Goal: Task Accomplishment & Management: Complete application form

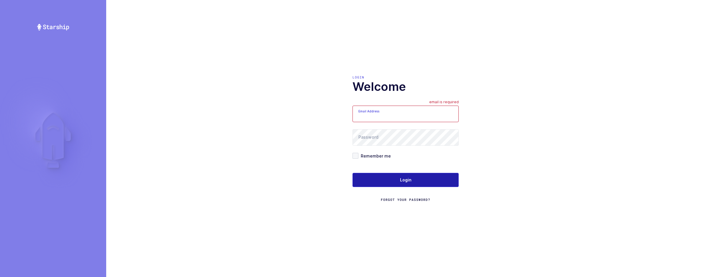
type input "[EMAIL_ADDRESS][DOMAIN_NAME]"
click at [394, 178] on button "Login" at bounding box center [405, 180] width 106 height 14
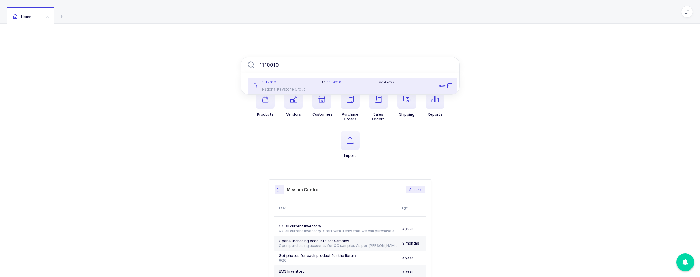
type input "1110010"
click at [357, 78] on li "1110010 National Keystone Group KY- 1110010 9495732 Select" at bounding box center [352, 86] width 209 height 17
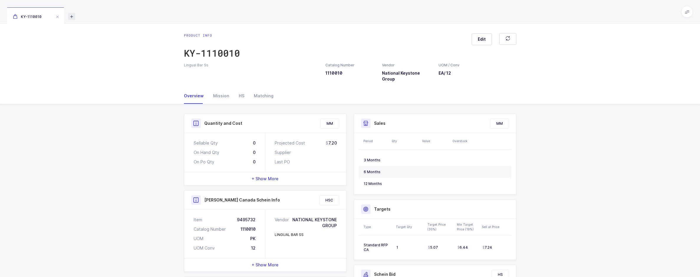
click at [73, 16] on icon at bounding box center [71, 16] width 7 height 7
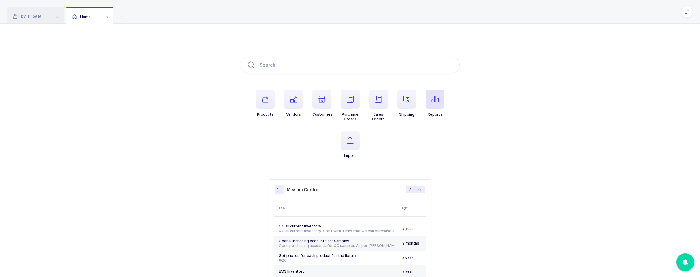
click at [433, 101] on icon "button" at bounding box center [435, 99] width 7 height 7
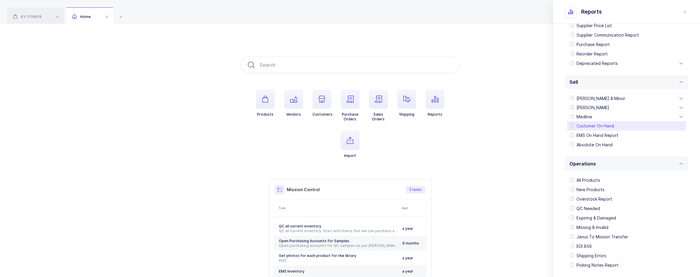
scroll to position [104, 0]
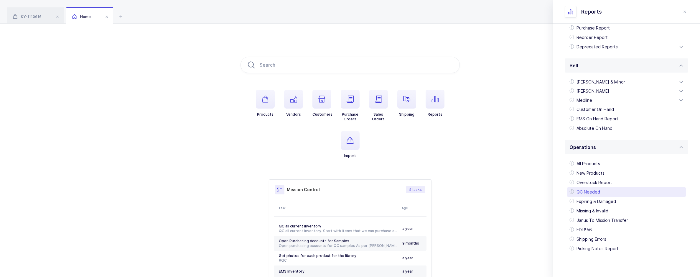
click at [596, 189] on div "QC Needed" at bounding box center [626, 191] width 119 height 9
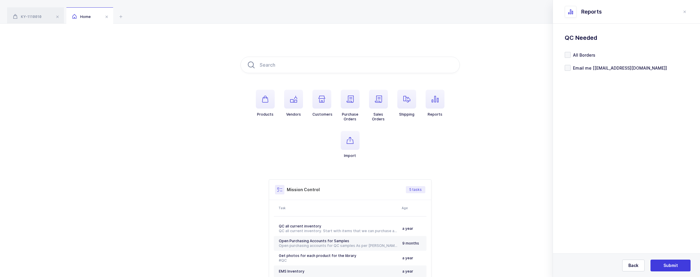
scroll to position [0, 0]
click at [641, 260] on button "Back" at bounding box center [634, 266] width 22 height 12
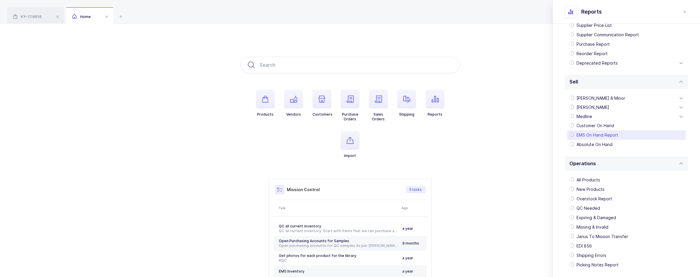
scroll to position [88, 0]
click at [588, 98] on div "Owens & Minor" at bounding box center [626, 97] width 119 height 9
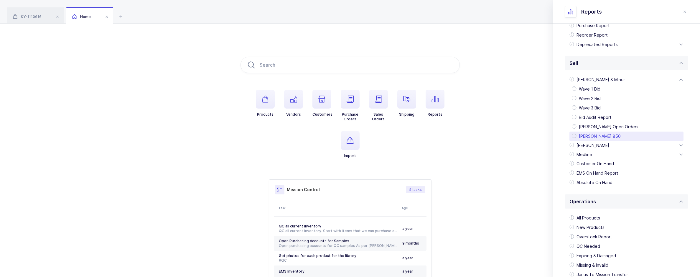
scroll to position [147, 0]
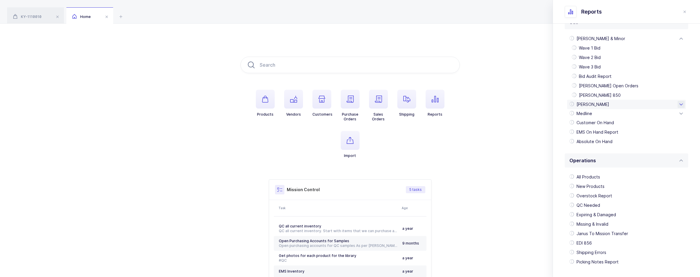
click at [602, 103] on div "Henry Schein" at bounding box center [626, 104] width 119 height 9
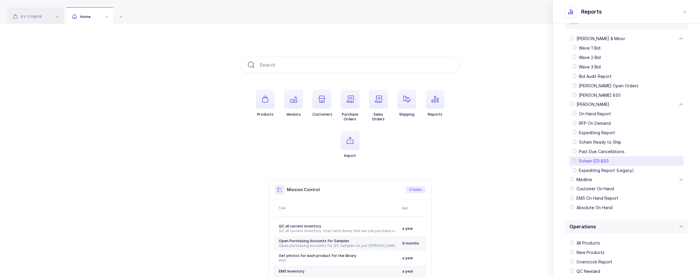
click at [601, 162] on div "Schein EDI 850" at bounding box center [627, 160] width 114 height 9
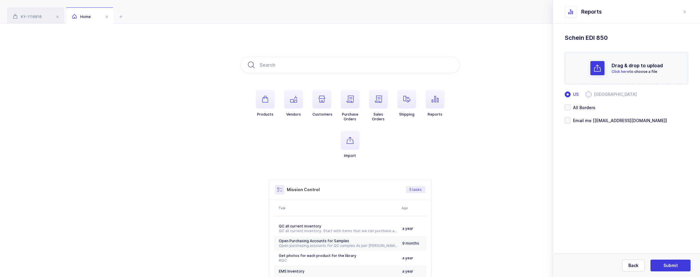
click at [598, 96] on span "Canada" at bounding box center [614, 94] width 45 height 4
click at [592, 96] on input "Canada" at bounding box center [589, 94] width 6 height 6
radio input "true"
radio input "false"
radio input "true"
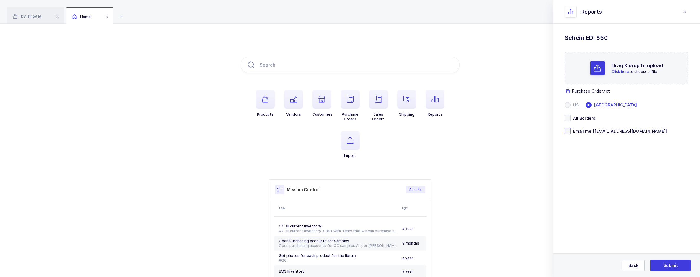
click at [576, 130] on span "Email me [sameer@janustrade.com]" at bounding box center [619, 131] width 96 height 6
click at [571, 128] on input "Email me [sameer@janustrade.com]" at bounding box center [571, 128] width 0 height 0
click at [661, 261] on button "Submit" at bounding box center [671, 266] width 40 height 12
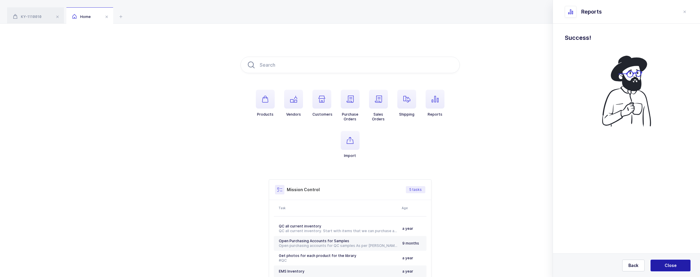
click at [663, 265] on button "Close" at bounding box center [671, 266] width 40 height 12
